Goal: Transaction & Acquisition: Purchase product/service

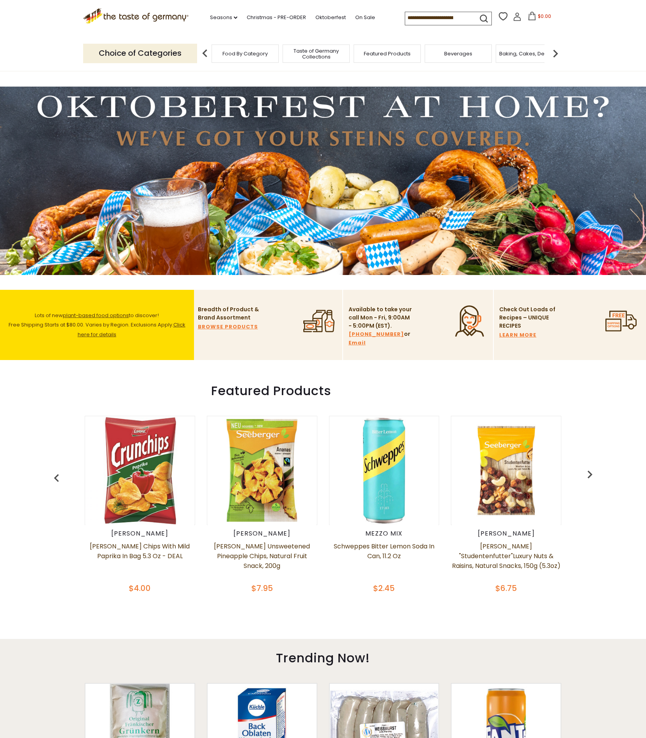
click at [555, 51] on img at bounding box center [555, 54] width 16 height 16
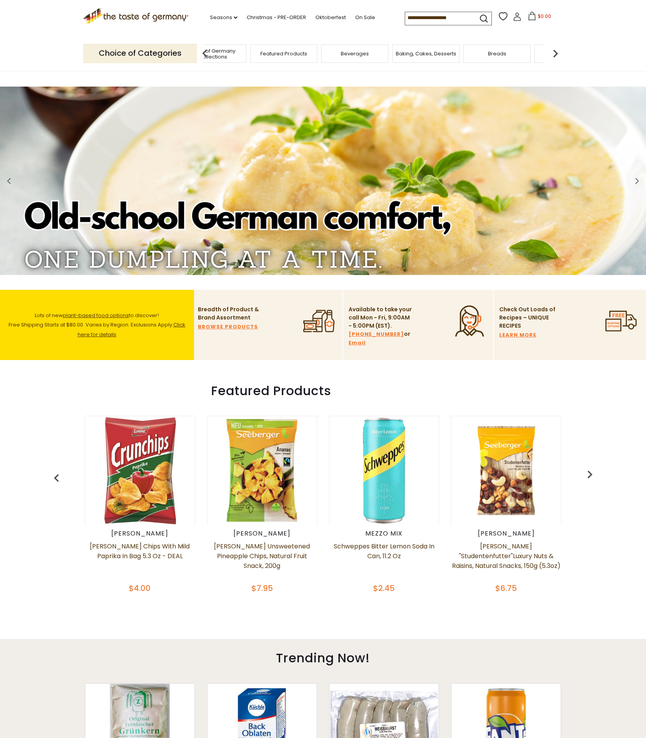
click at [555, 51] on img at bounding box center [555, 54] width 16 height 16
click at [559, 51] on img at bounding box center [555, 54] width 16 height 16
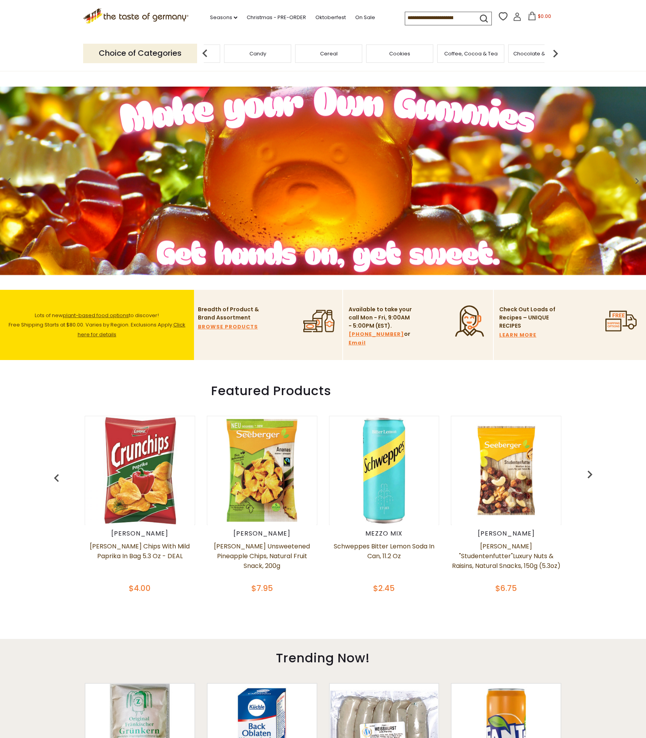
click at [556, 51] on img at bounding box center [555, 54] width 16 height 16
click at [476, 51] on span "Condiments, Seasonings" at bounding box center [477, 54] width 62 height 12
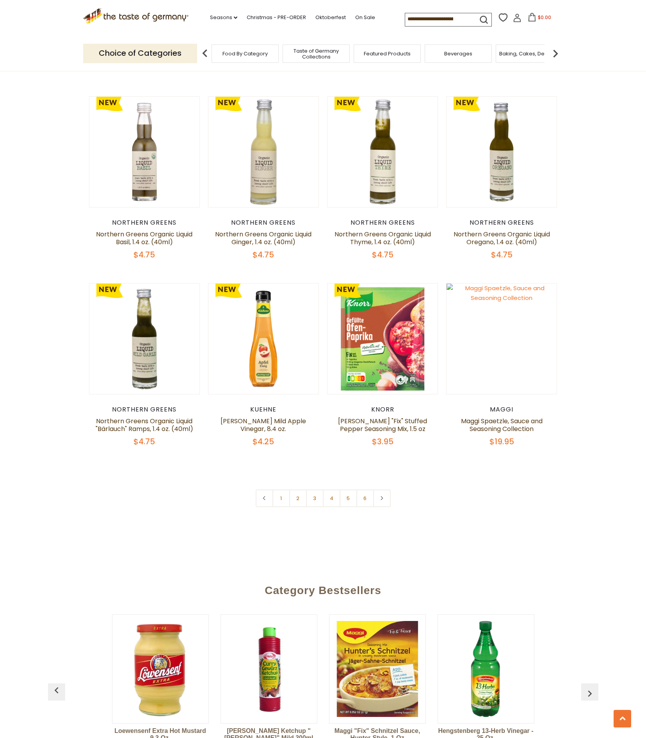
scroll to position [1592, 0]
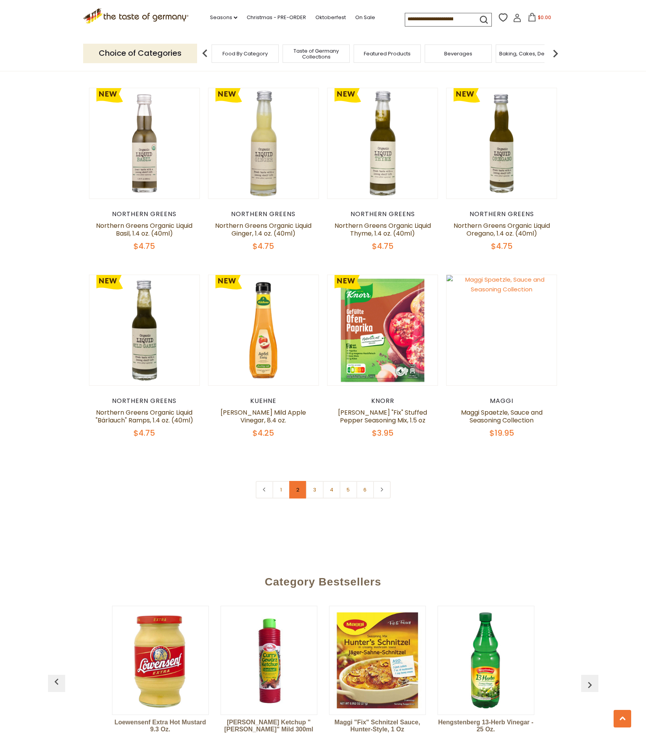
click at [298, 481] on link "2" at bounding box center [298, 490] width 18 height 18
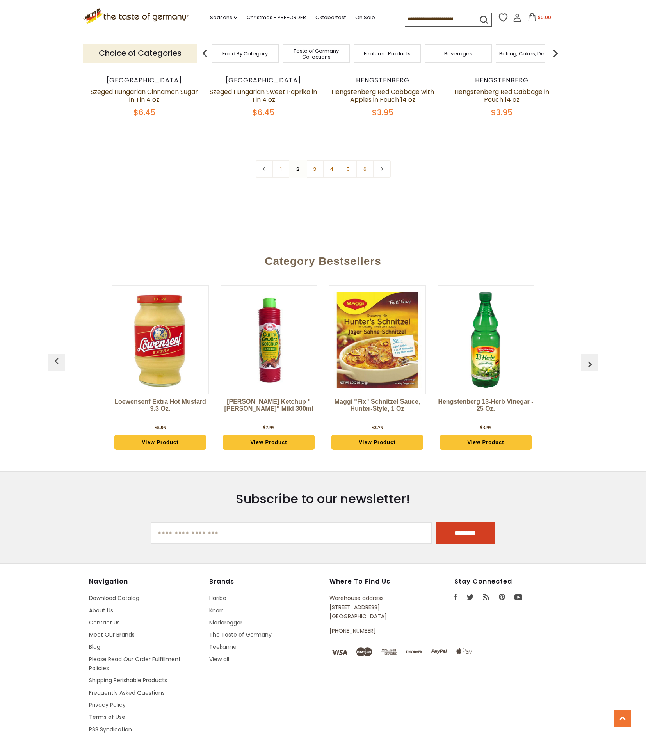
scroll to position [1923, 0]
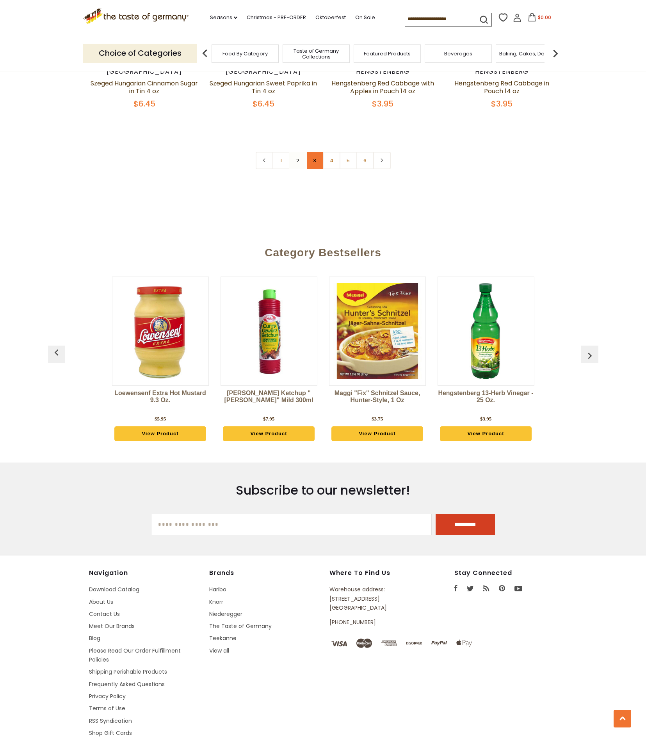
click at [316, 152] on link "3" at bounding box center [315, 161] width 18 height 18
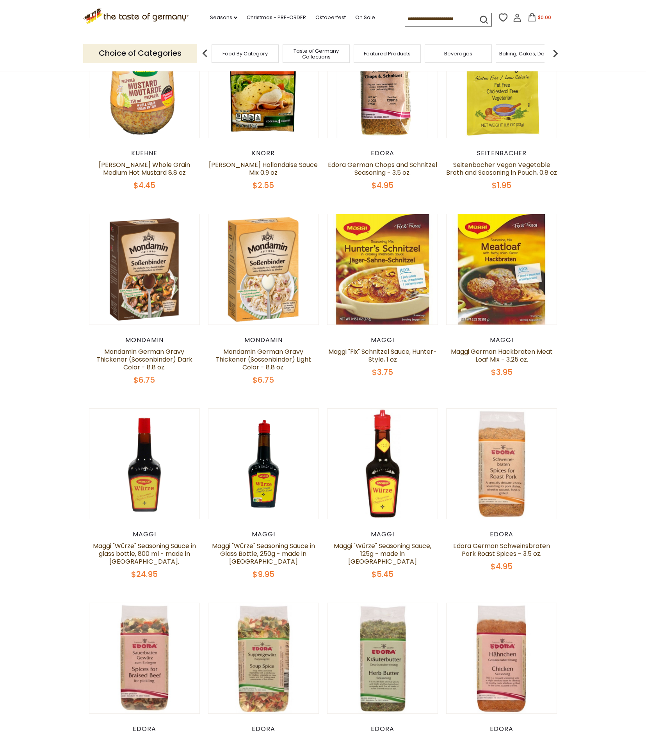
scroll to position [282, 0]
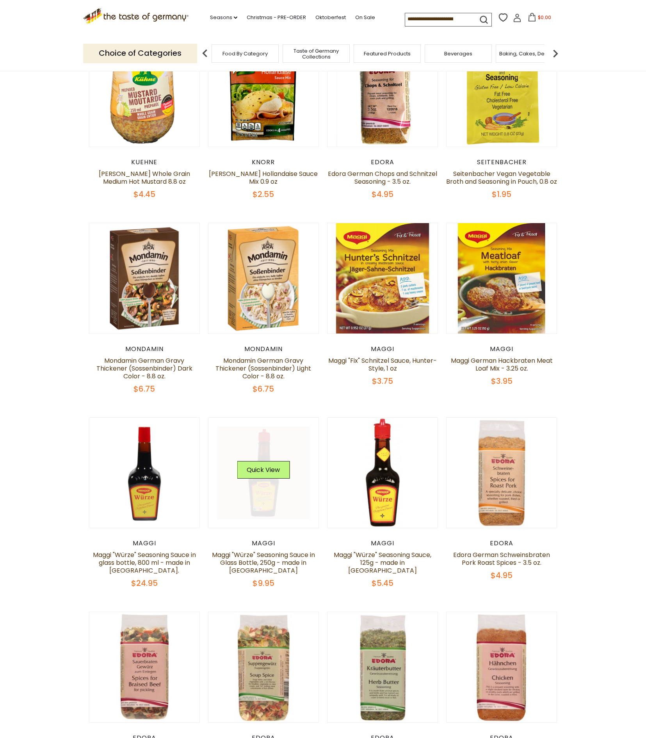
click at [267, 494] on link at bounding box center [263, 472] width 93 height 93
